Goal: Navigation & Orientation: Go to known website

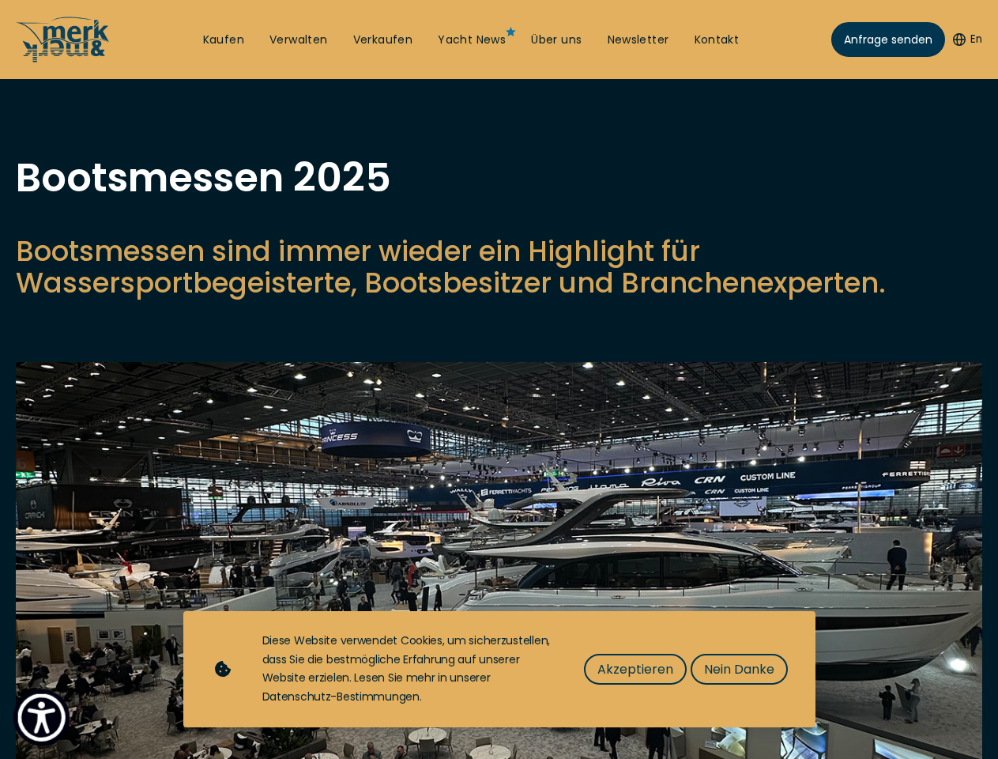
click at [41, 717] on img "Show Accessibility Preferences" at bounding box center [41, 717] width 48 height 48
click at [965, 40] on button "En" at bounding box center [967, 40] width 29 height 16
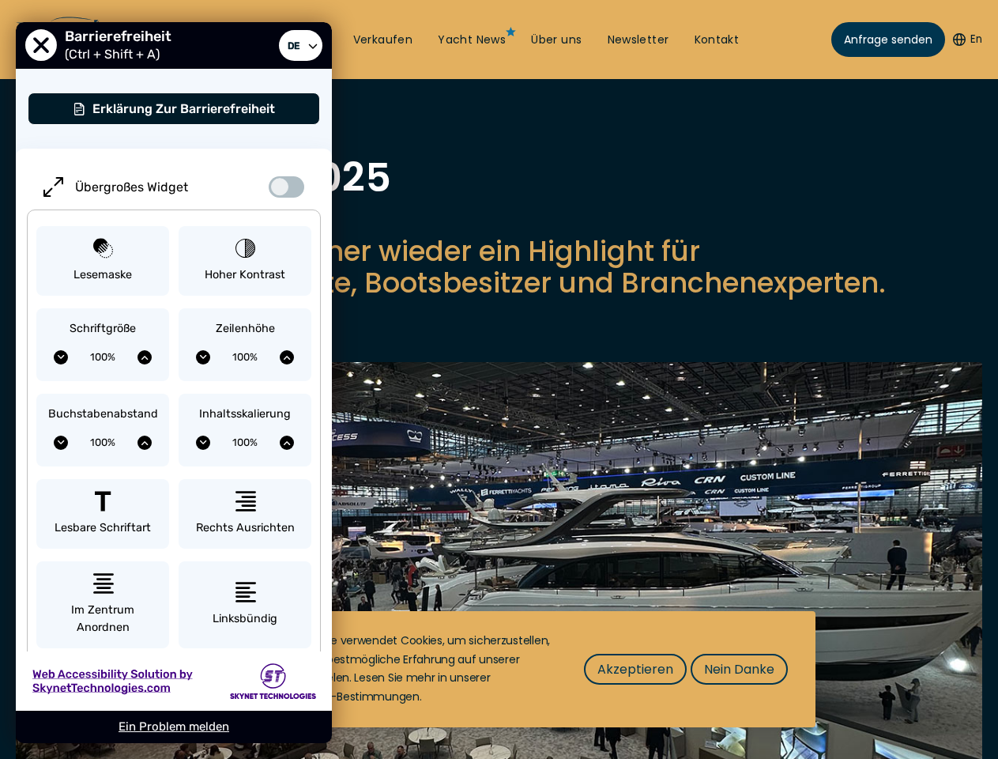
click at [499, 299] on p "Bootsmessen sind immer wieder ein Highlight für Wassersportbegeisterte, Bootsbe…" at bounding box center [499, 266] width 966 height 63
click at [499, 580] on img at bounding box center [499, 592] width 966 height 461
click at [635, 669] on span "Akzeptieren" at bounding box center [635, 669] width 76 height 20
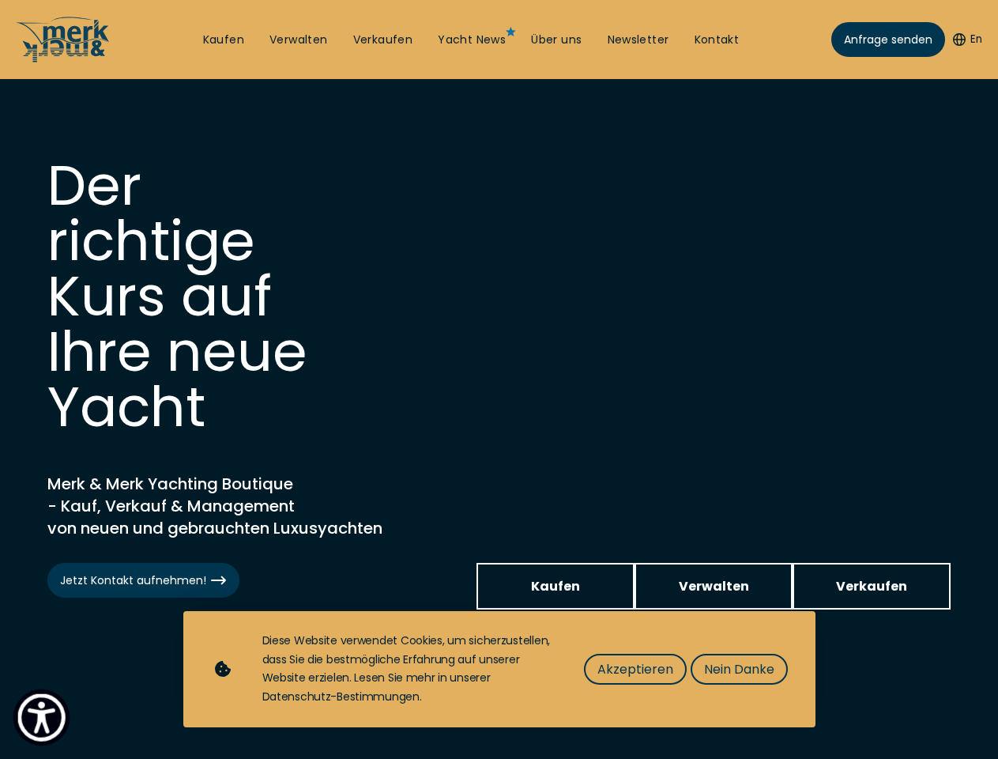
click at [41, 717] on img "Show Accessibility Preferences" at bounding box center [41, 717] width 48 height 48
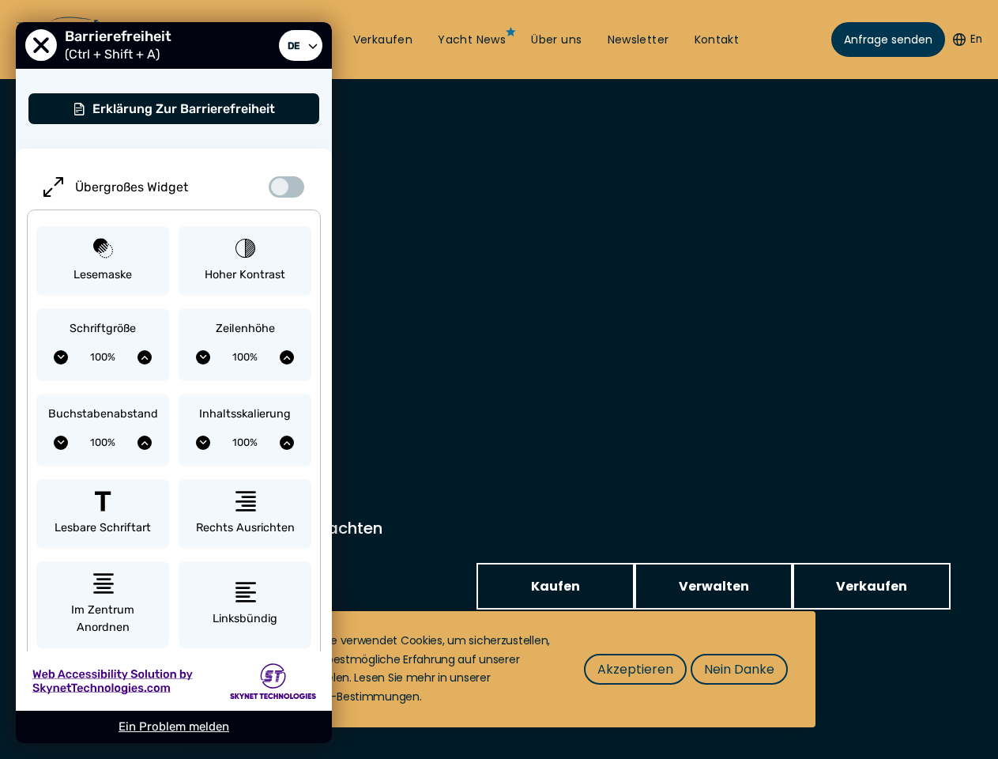
click at [965, 40] on button "En" at bounding box center [967, 40] width 29 height 16
click at [245, 395] on div "Inhaltsskalierung 100%" at bounding box center [245, 430] width 133 height 73
click at [635, 669] on span "Akzeptieren" at bounding box center [635, 669] width 76 height 20
